Goal: Task Accomplishment & Management: Manage account settings

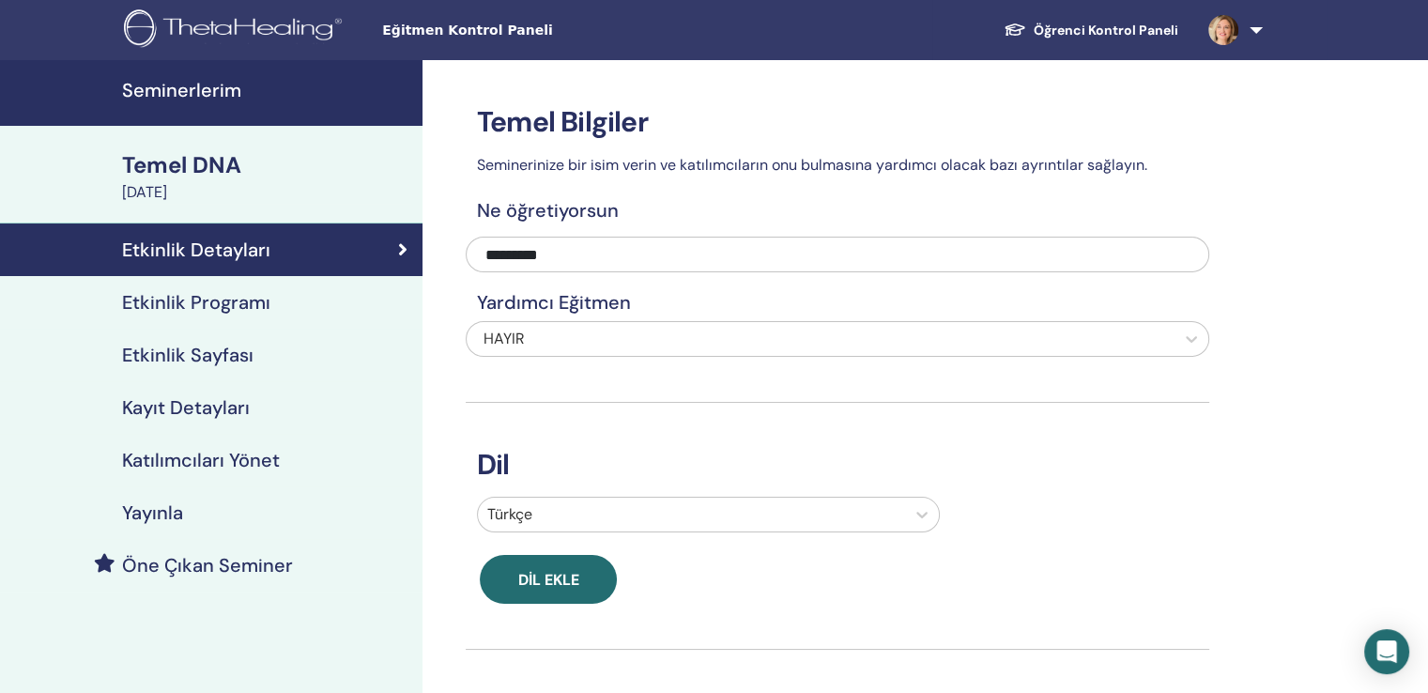
click at [219, 356] on font "Etkinlik Sayfası" at bounding box center [187, 355] width 131 height 24
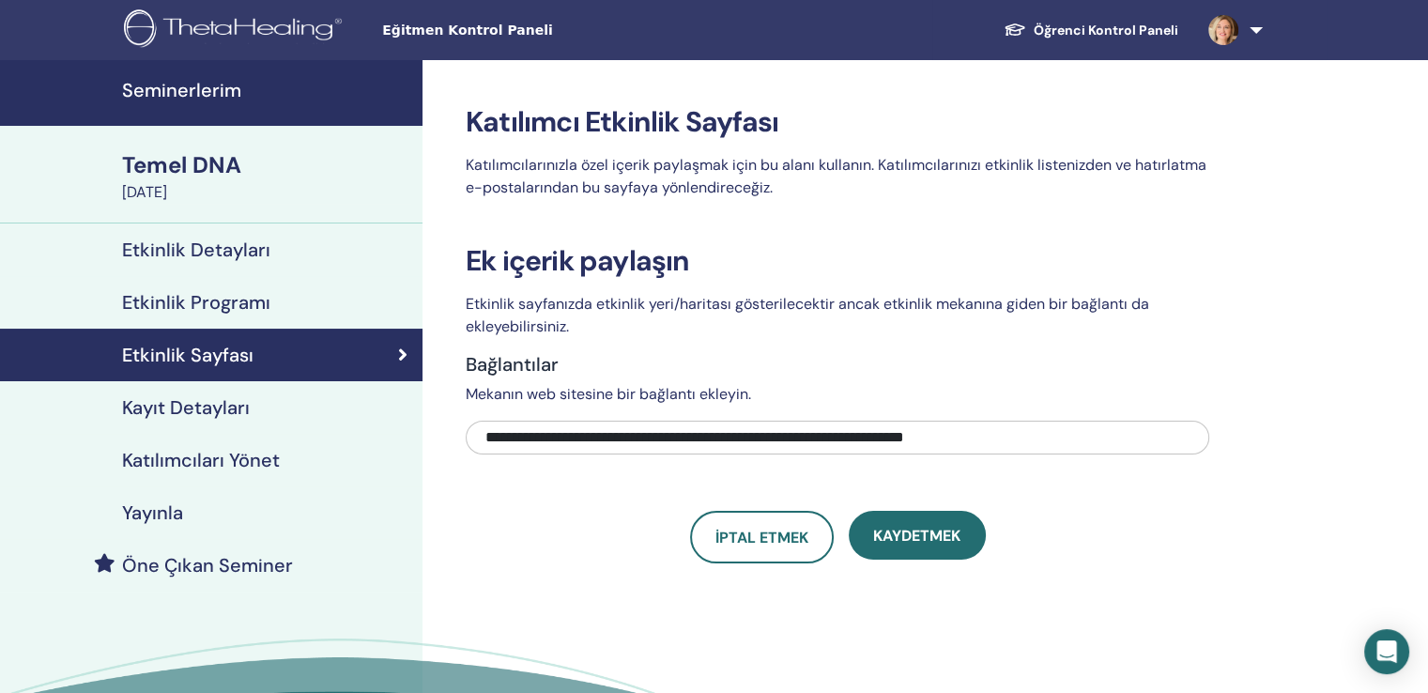
click at [208, 462] on font "Katılımcıları Yönet" at bounding box center [201, 460] width 158 height 24
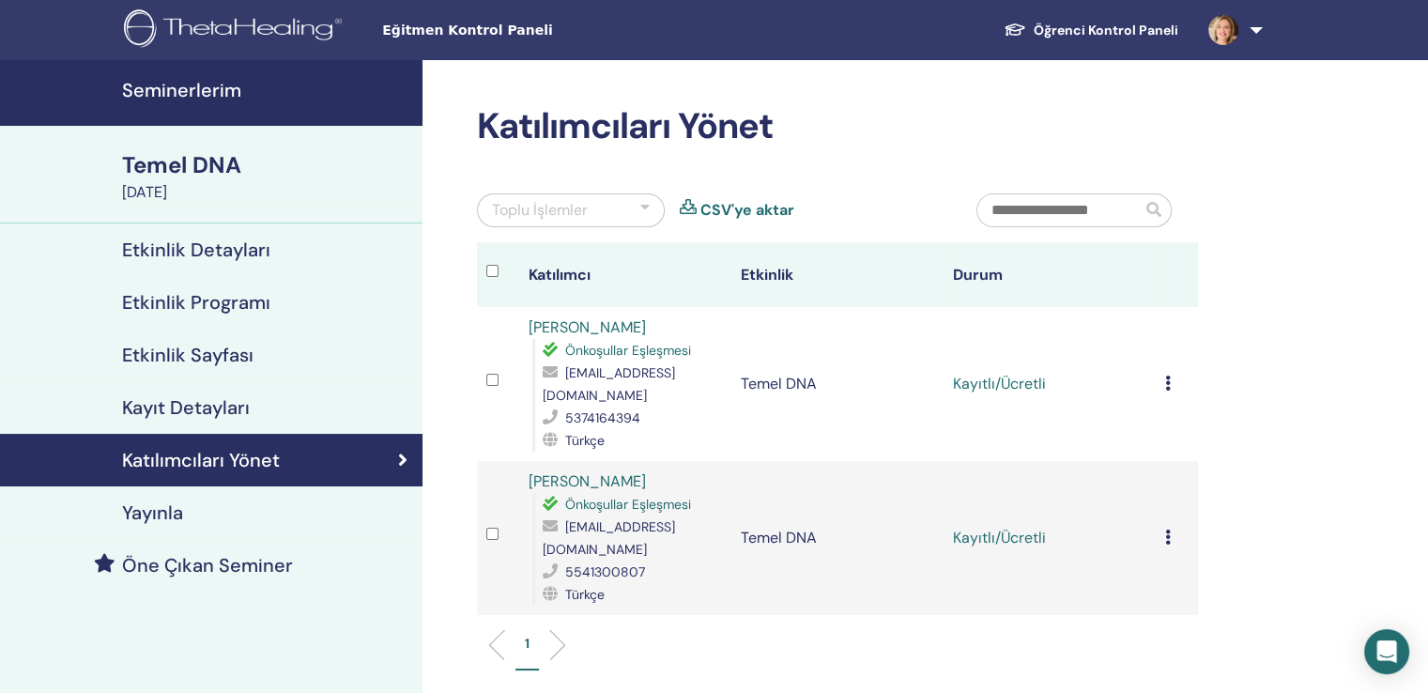
click at [1166, 376] on icon at bounding box center [1168, 383] width 6 height 15
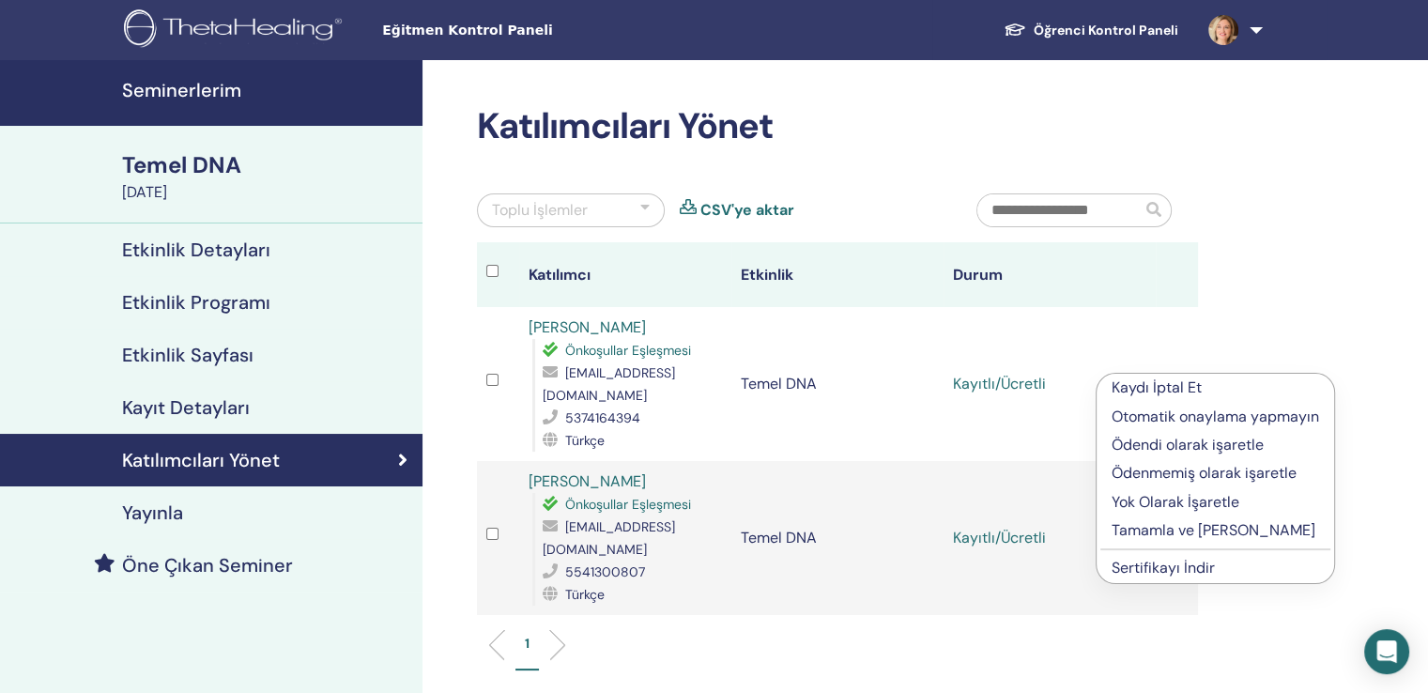
click at [1181, 570] on font "Sertifikayı İndir" at bounding box center [1163, 568] width 103 height 20
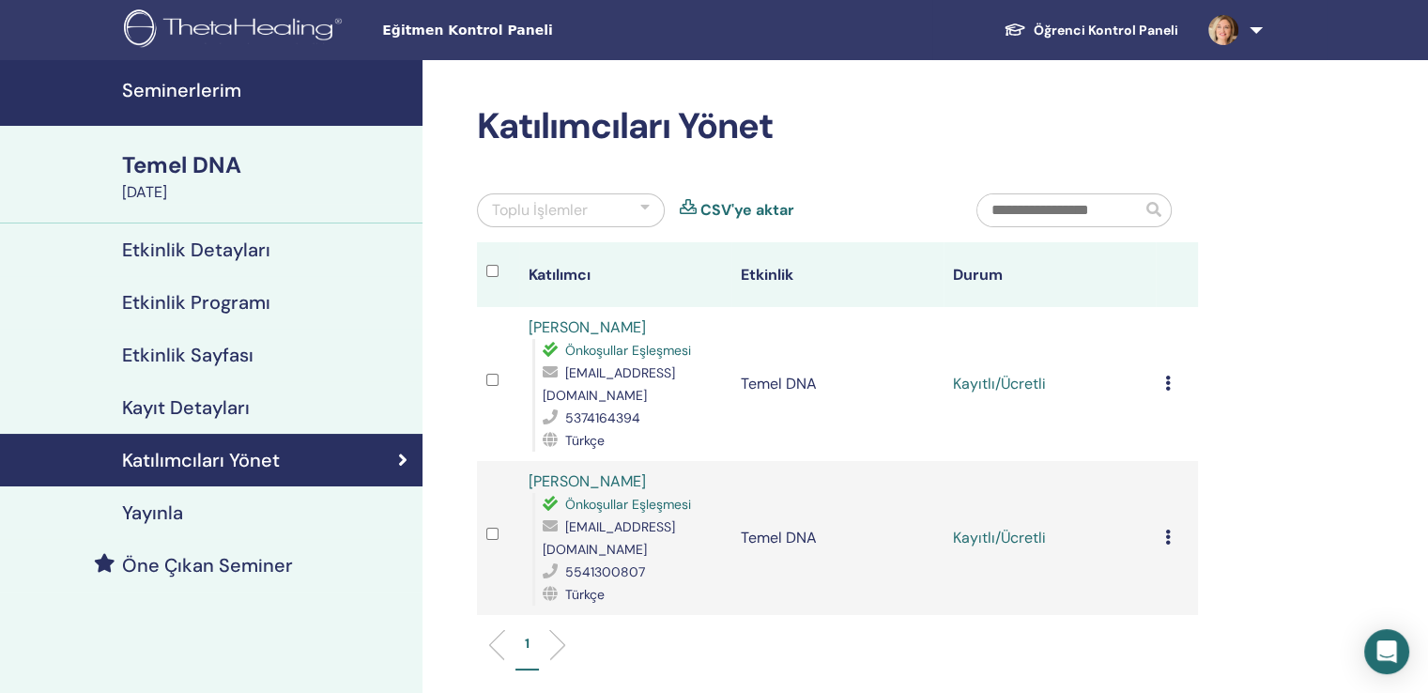
click at [1169, 530] on icon at bounding box center [1168, 537] width 6 height 15
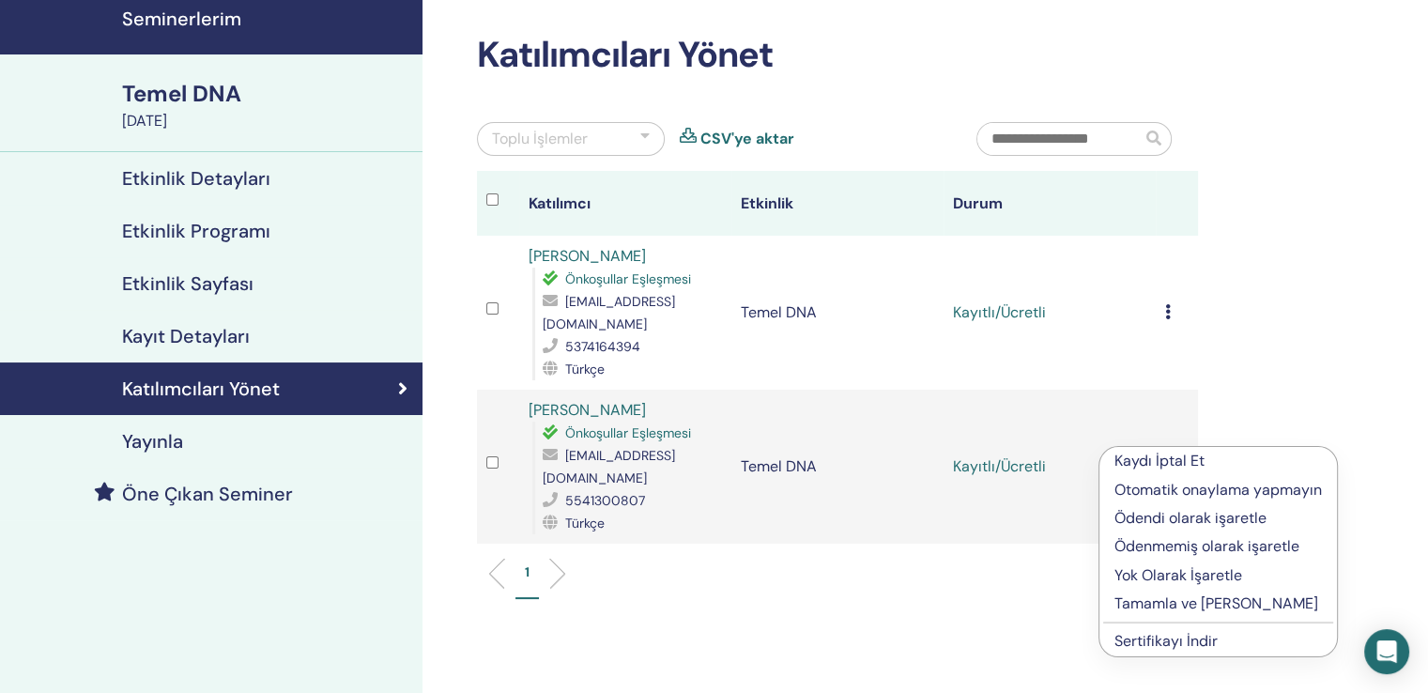
scroll to position [282, 0]
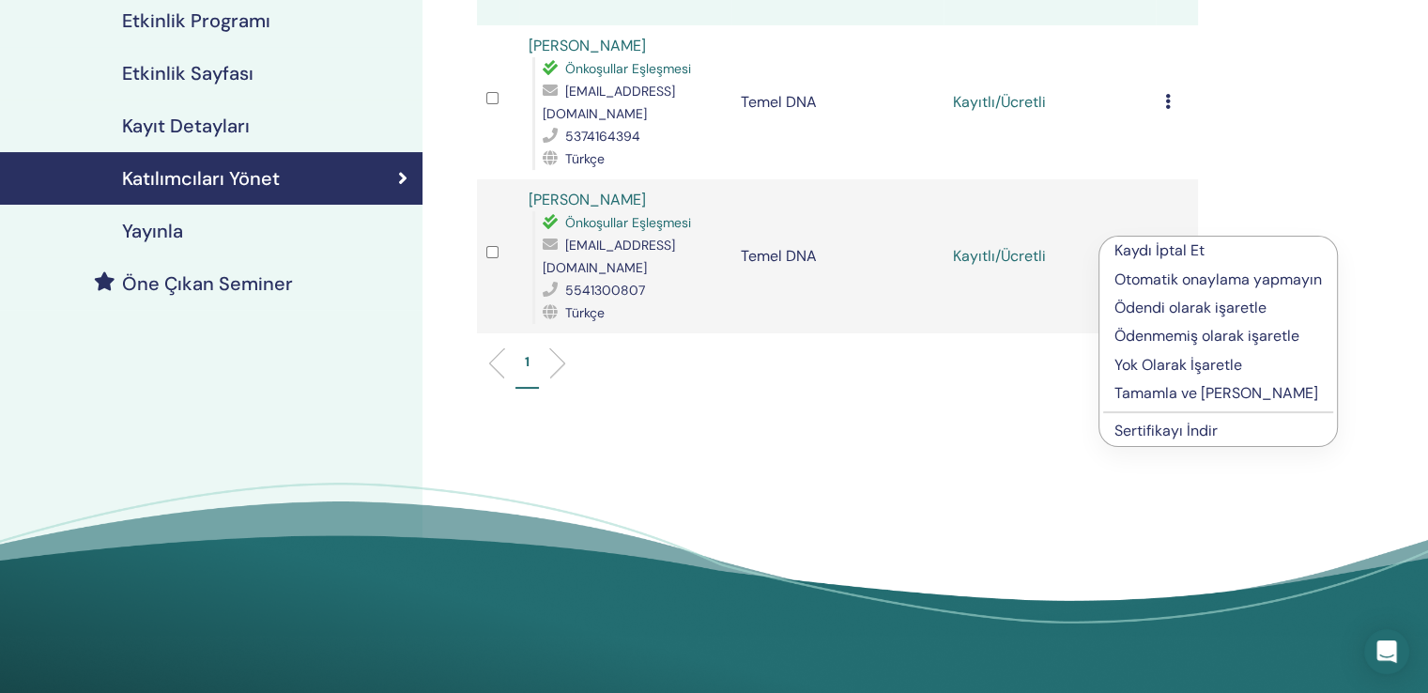
click at [1190, 428] on font "Sertifikayı İndir" at bounding box center [1166, 431] width 103 height 20
